Goal: Transaction & Acquisition: Subscribe to service/newsletter

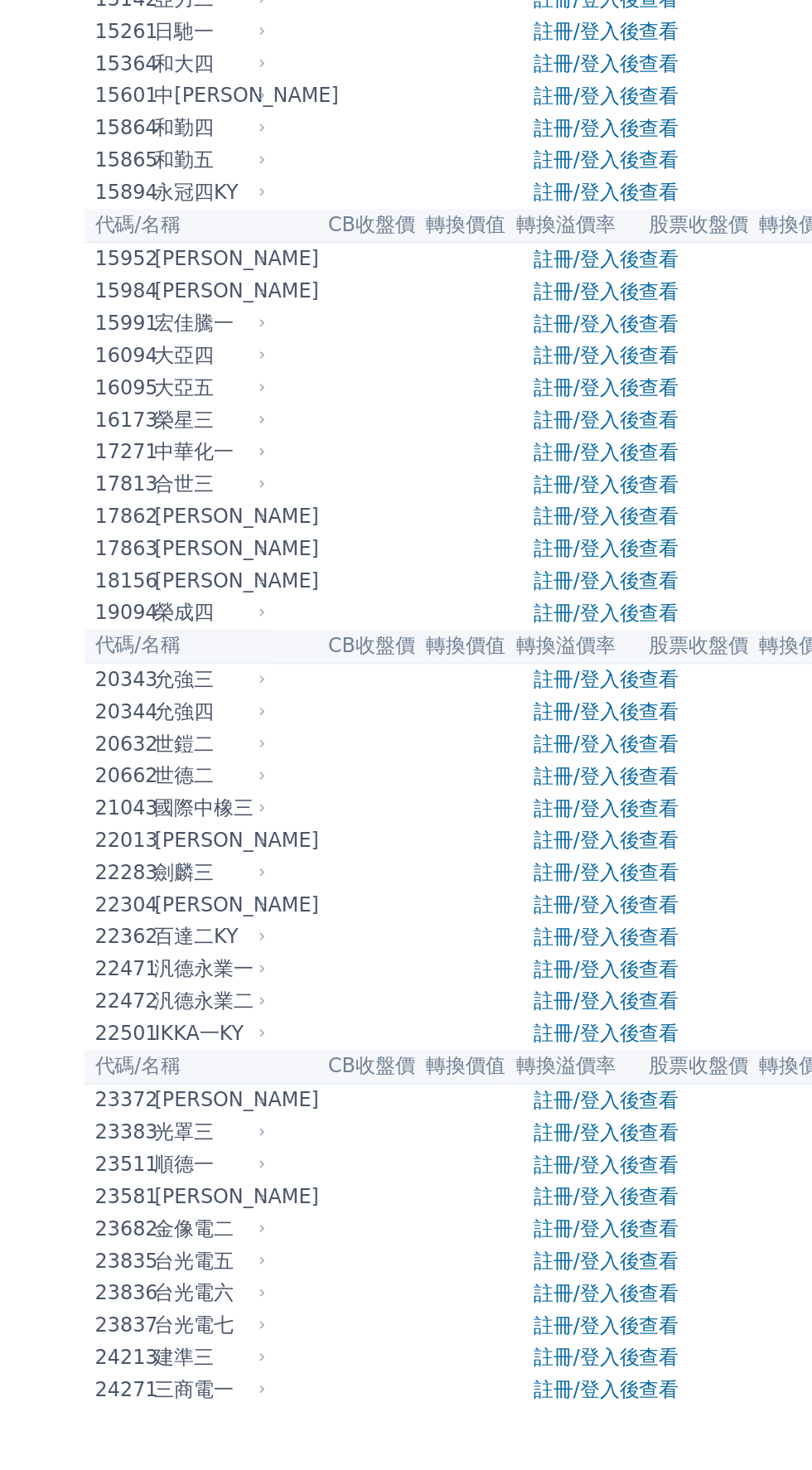
scroll to position [34, 0]
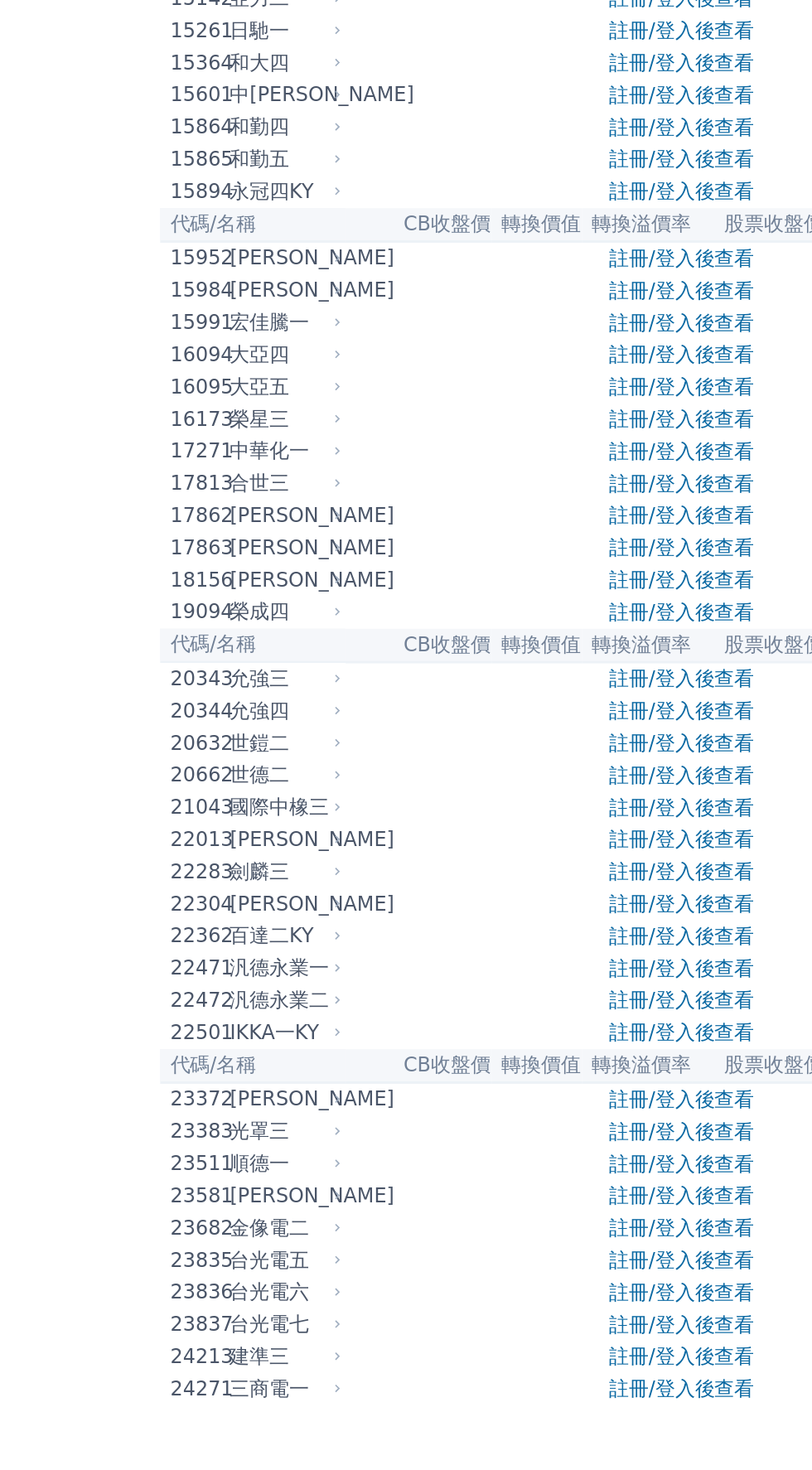
click at [499, 1277] on link "註冊/登入後查看" at bounding box center [496, 1268] width 97 height 16
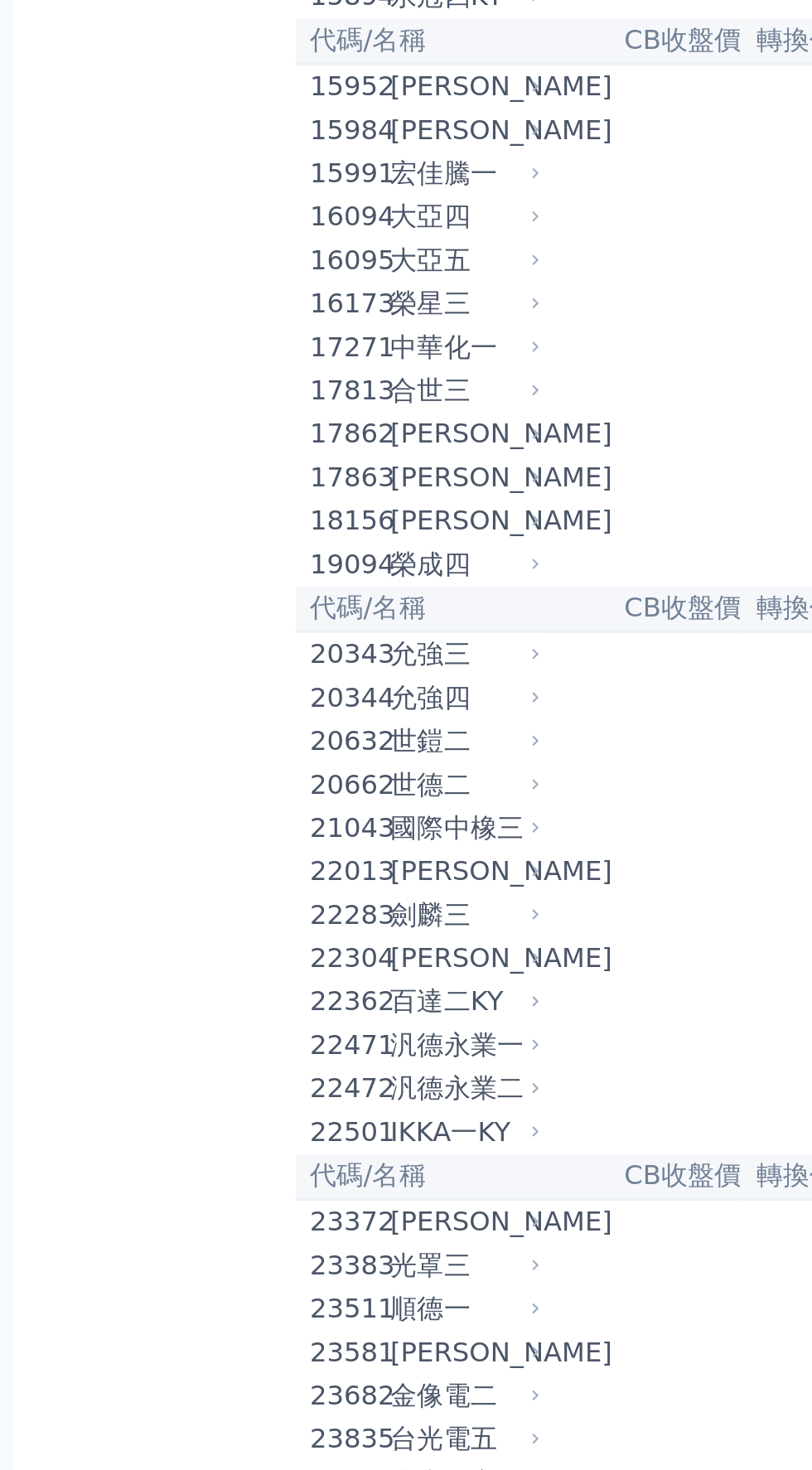
scroll to position [41, 0]
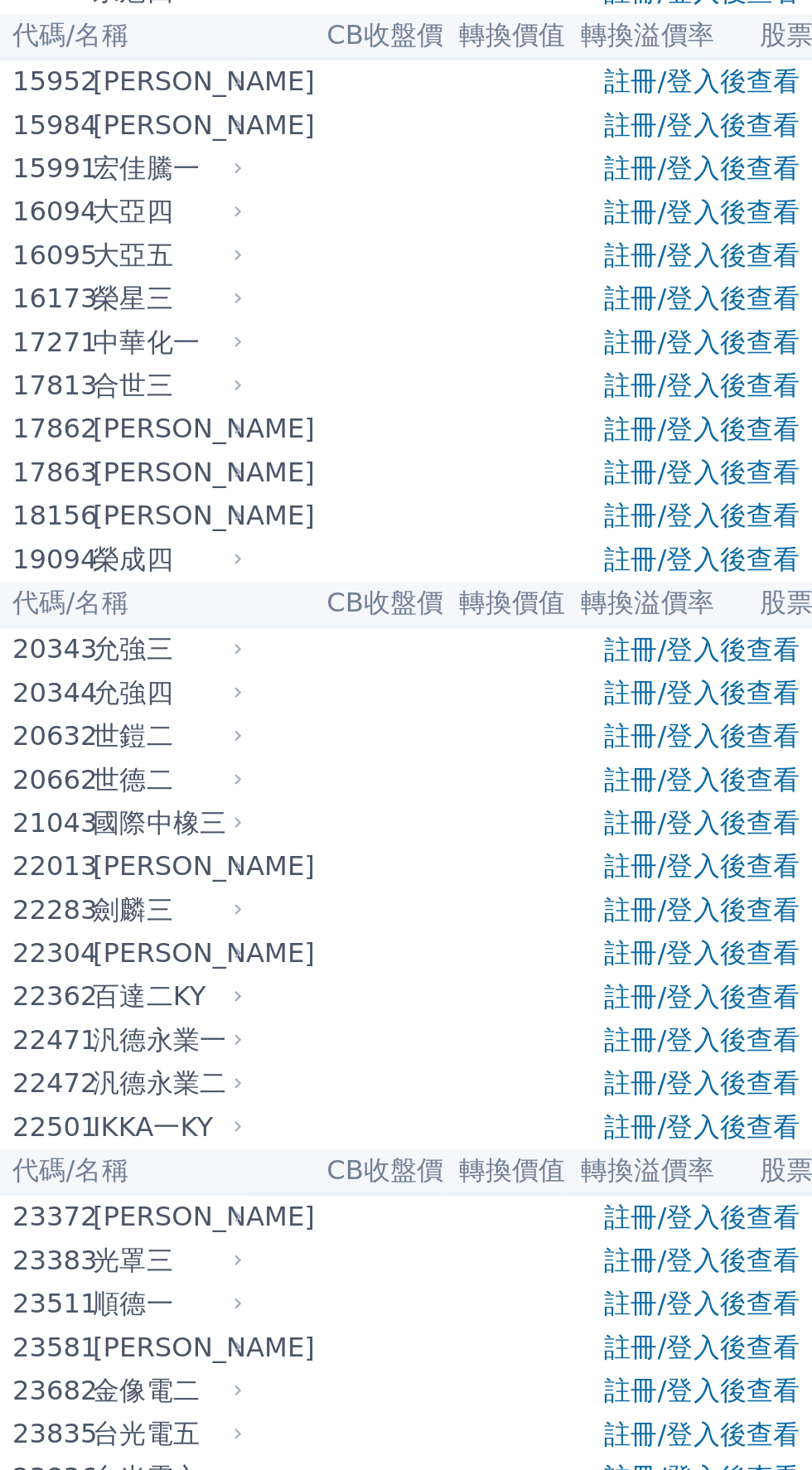
click at [486, 1269] on link "註冊/登入後查看" at bounding box center [496, 1261] width 97 height 16
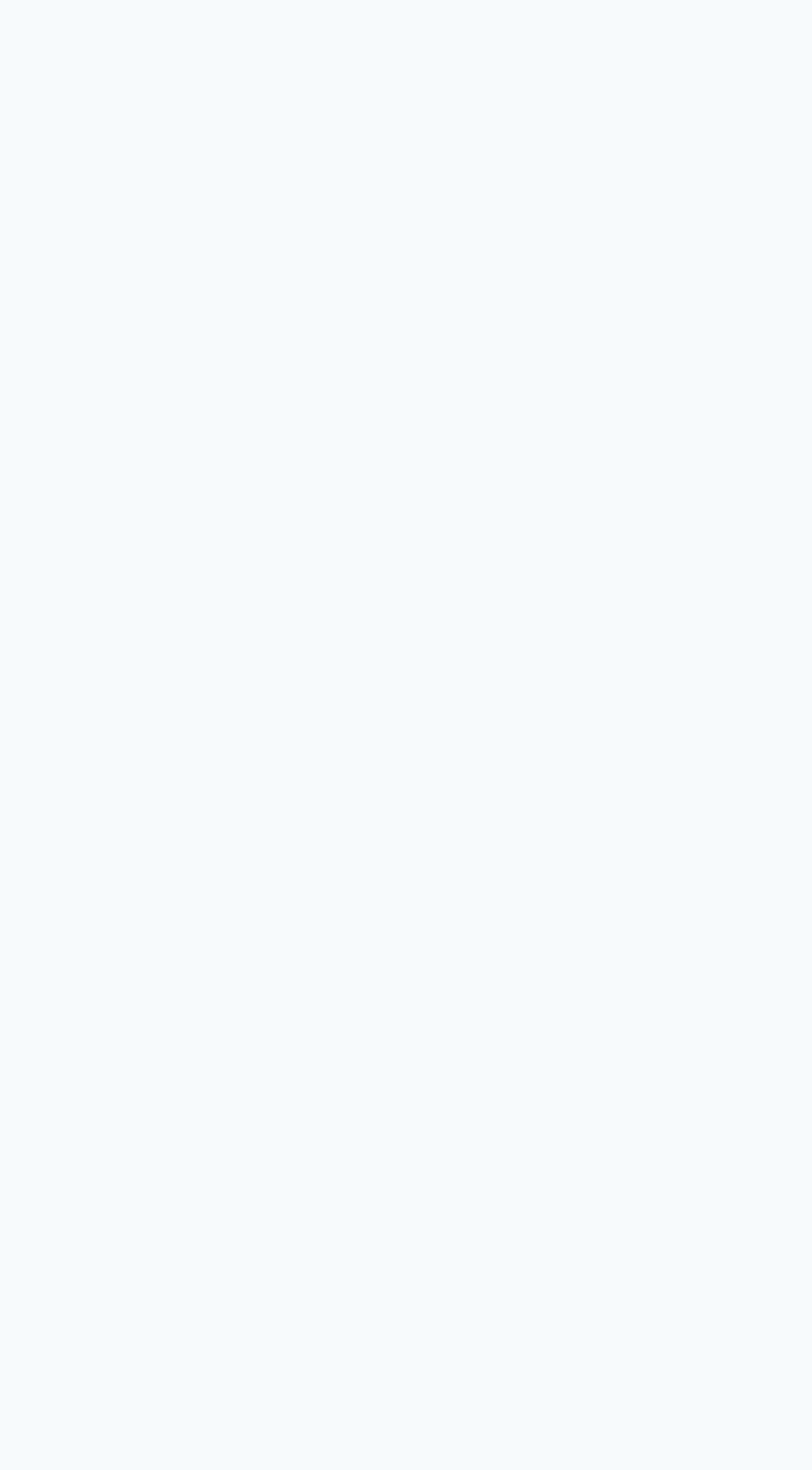
click at [441, 948] on div "可轉債列表 財務數據 可轉債列表 財務數據 登入／註冊 登入／註冊 登入／註冊 Google 登入／註冊" at bounding box center [406, 735] width 812 height 1470
